Goal: Task Accomplishment & Management: Manage account settings

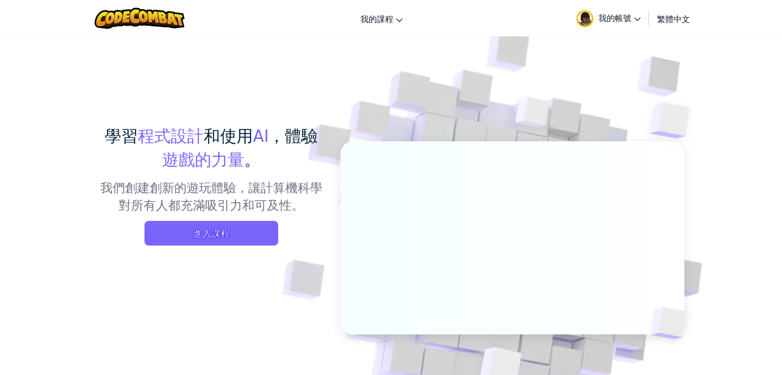
click at [627, 21] on span "我的帳號" at bounding box center [620, 17] width 42 height 11
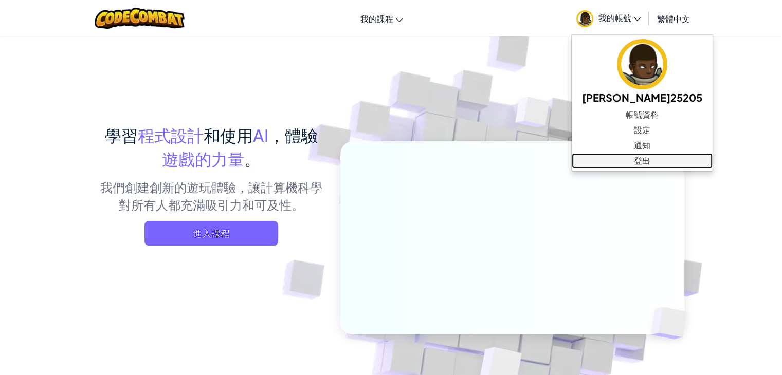
click at [612, 159] on link "登出" at bounding box center [642, 160] width 141 height 15
